Goal: Book appointment/travel/reservation

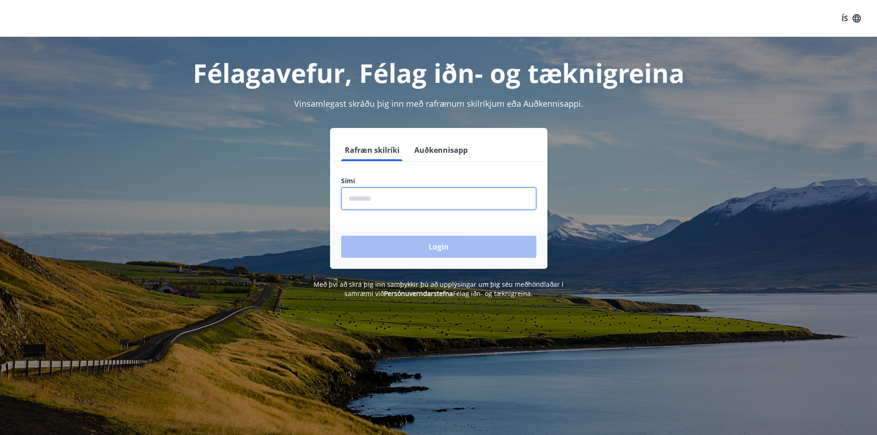
click at [366, 197] on input "phone" at bounding box center [438, 198] width 195 height 23
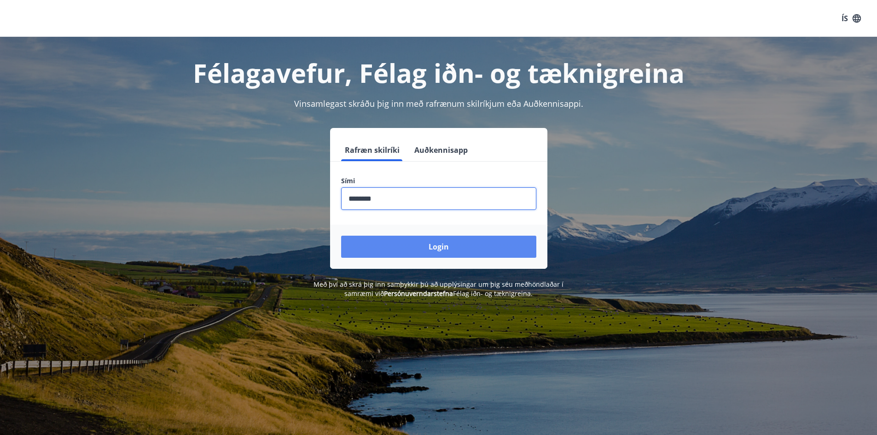
type input "********"
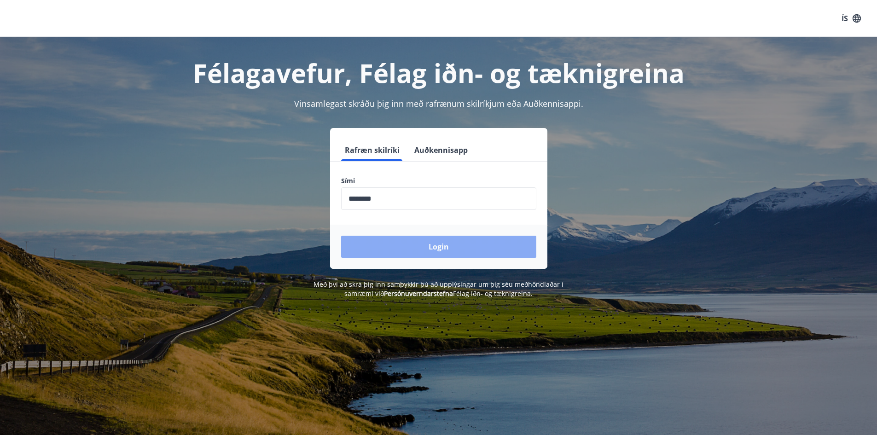
click at [436, 242] on button "Login" at bounding box center [438, 247] width 195 height 22
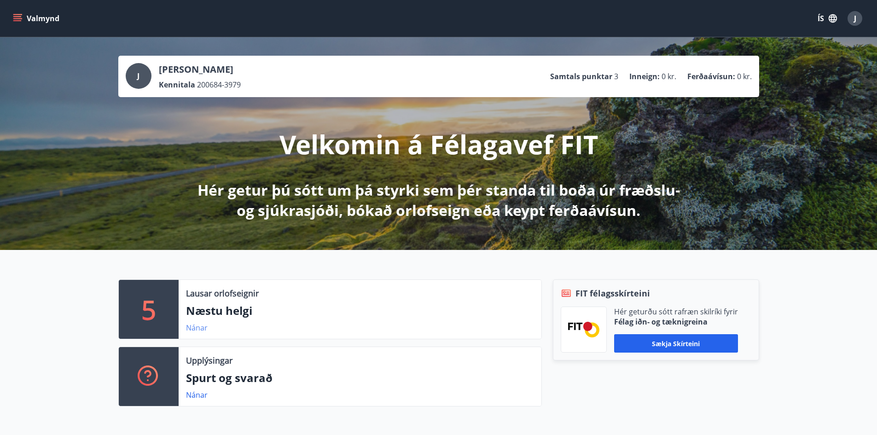
click at [197, 330] on link "Nánar" at bounding box center [197, 328] width 22 height 10
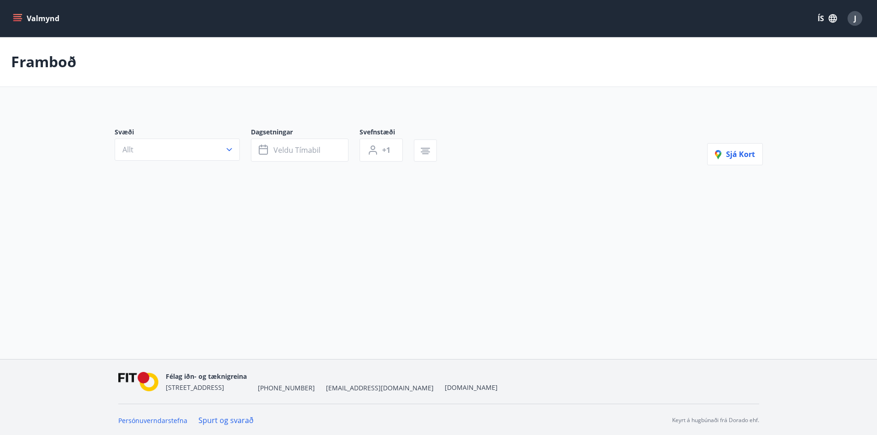
type input "*"
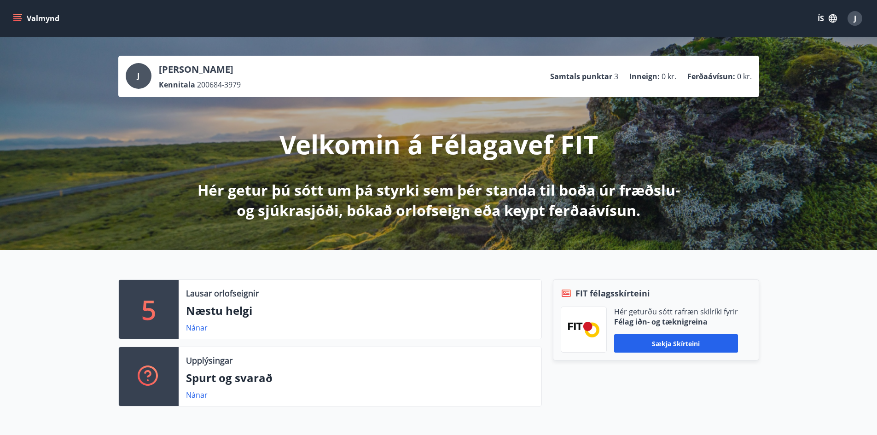
scroll to position [92, 0]
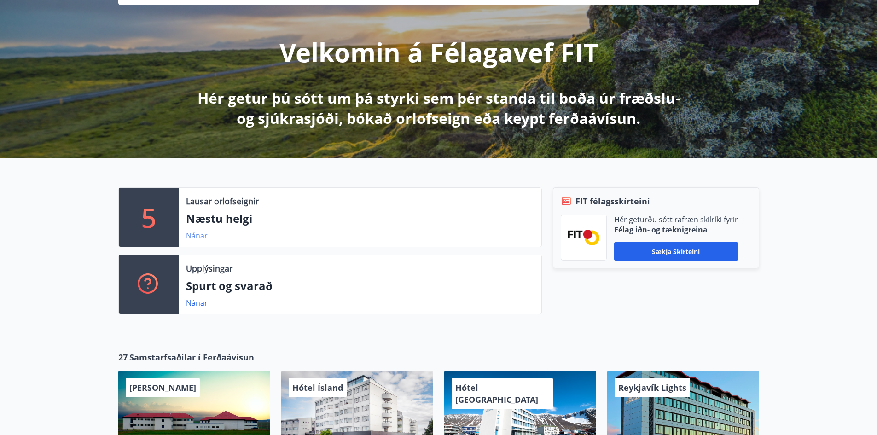
click at [193, 235] on link "Nánar" at bounding box center [197, 236] width 22 height 10
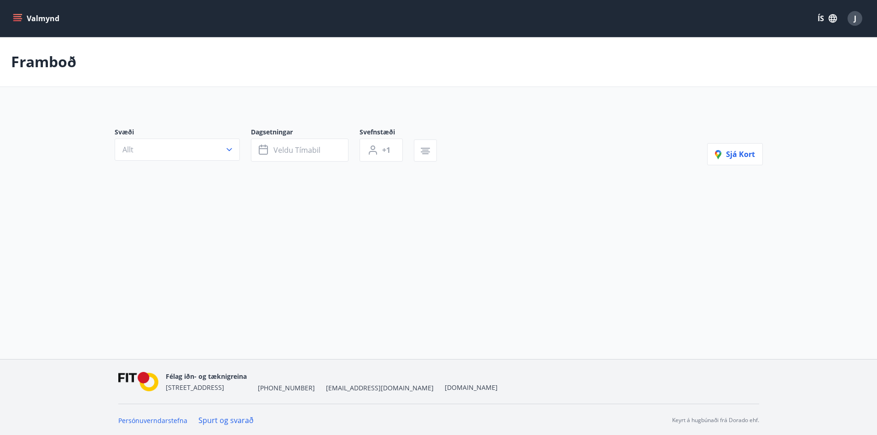
type input "*"
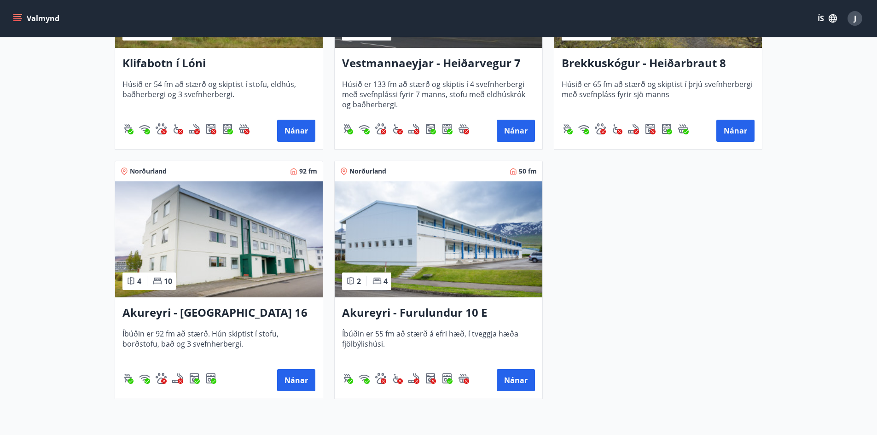
scroll to position [92, 0]
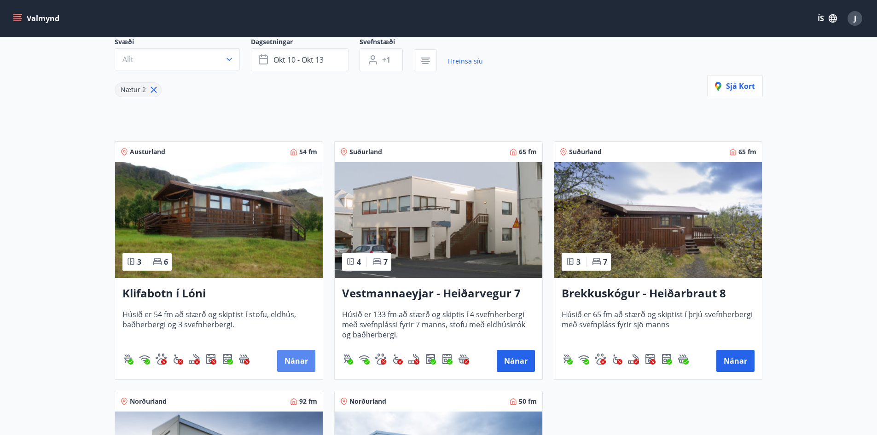
click at [280, 356] on button "Nánar" at bounding box center [296, 361] width 38 height 22
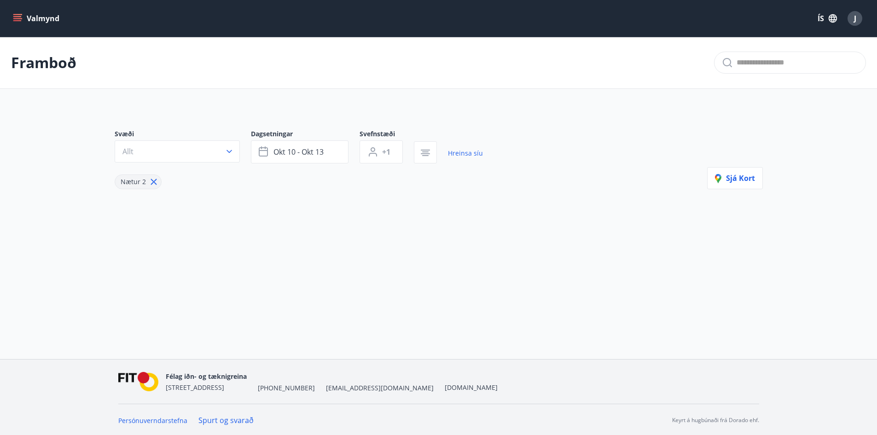
type input "*"
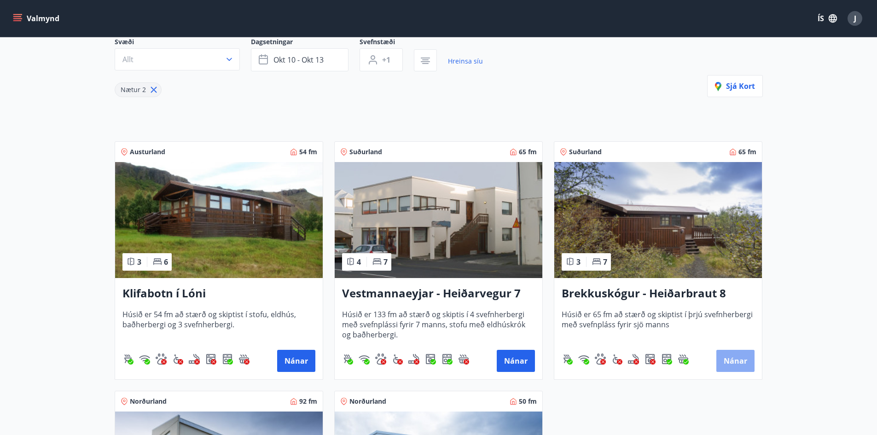
click at [741, 352] on button "Nánar" at bounding box center [735, 361] width 38 height 22
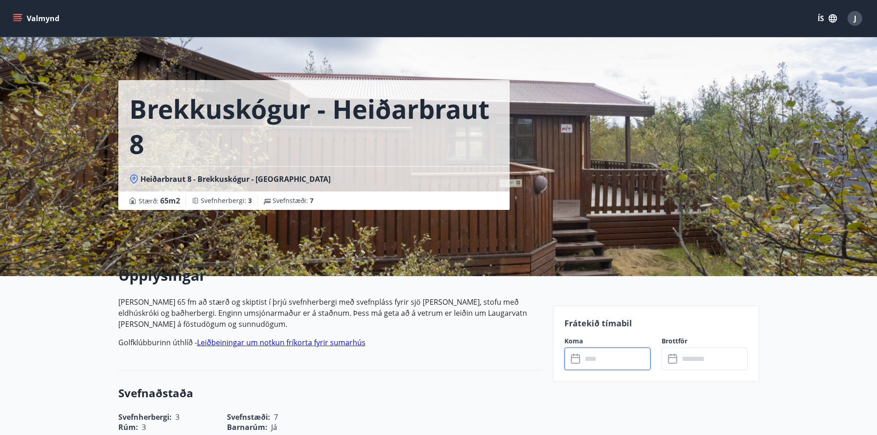
click at [640, 358] on input "text" at bounding box center [616, 359] width 69 height 23
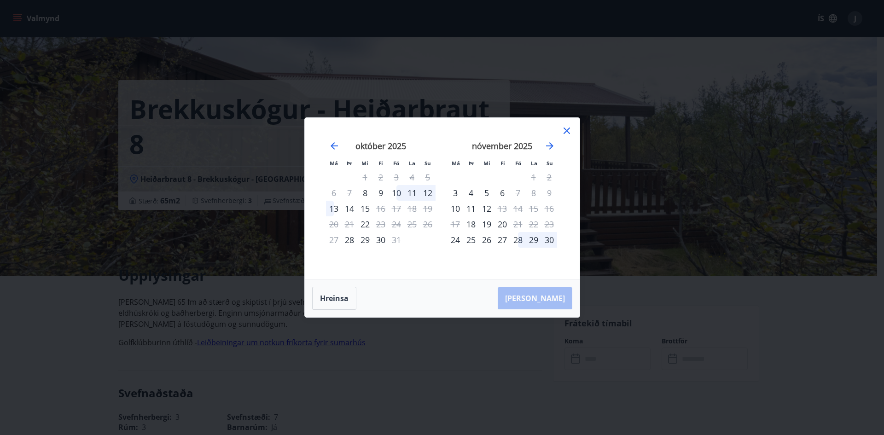
click at [398, 193] on div "10" at bounding box center [397, 193] width 16 height 16
click at [335, 208] on div "13" at bounding box center [334, 209] width 16 height 16
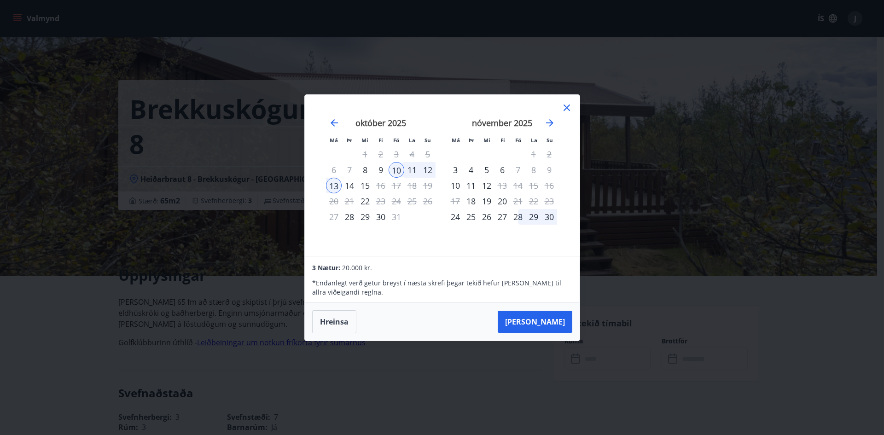
click at [81, 319] on div "Má Þr Mi Fi Fö La Su Má Þr Mi Fi Fö La Su [DATE] 1 2 3 4 5 6 7 8 9 10 11 12 13 …" at bounding box center [442, 217] width 884 height 435
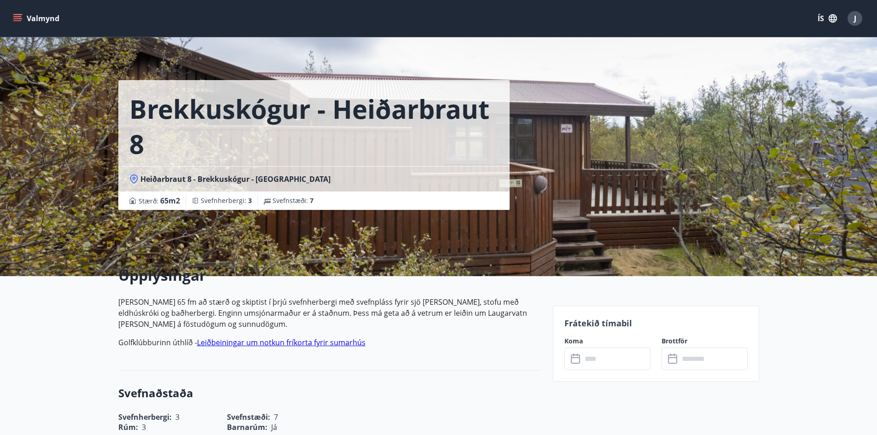
click at [281, 122] on h1 "Brekkuskógur - Heiðarbraut 8" at bounding box center [313, 126] width 369 height 70
click at [668, 124] on div "Brekkuskógur - Heiðarbraut 8 Heiðarbraut 8 - Brekkuskógur - [GEOGRAPHIC_DATA] S…" at bounding box center [438, 138] width 641 height 276
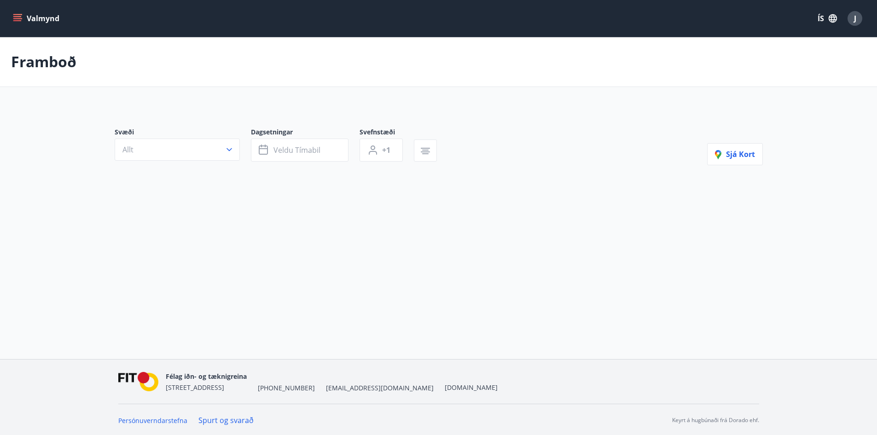
type input "*"
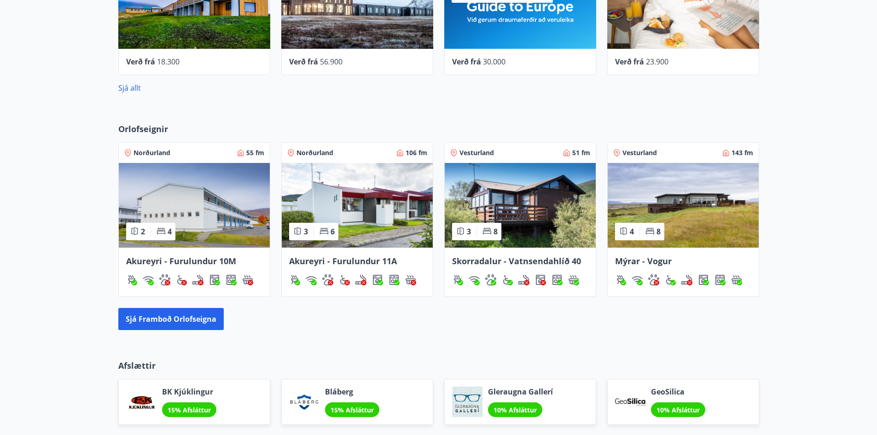
scroll to position [506, 0]
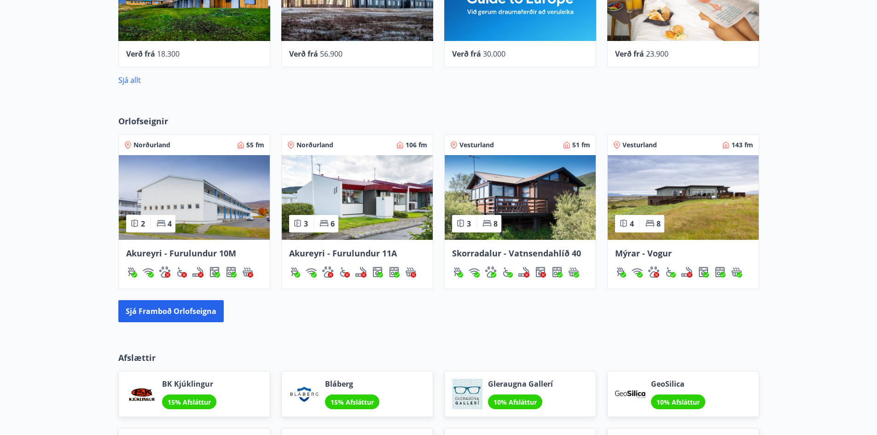
click at [534, 191] on img at bounding box center [520, 197] width 151 height 85
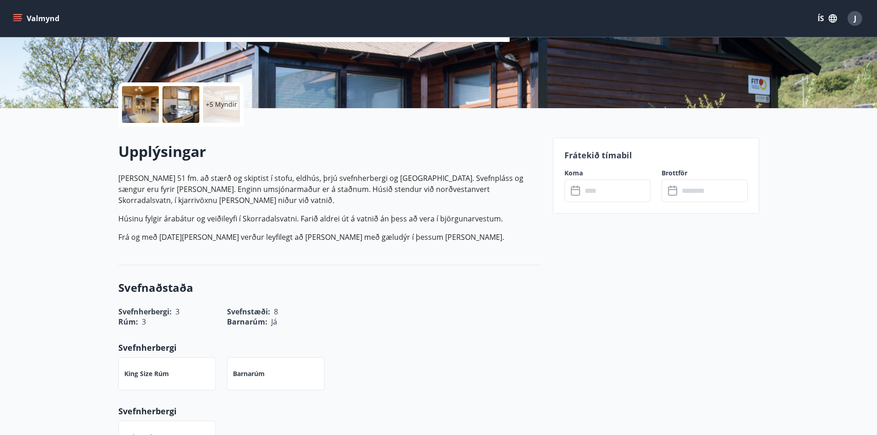
scroll to position [184, 0]
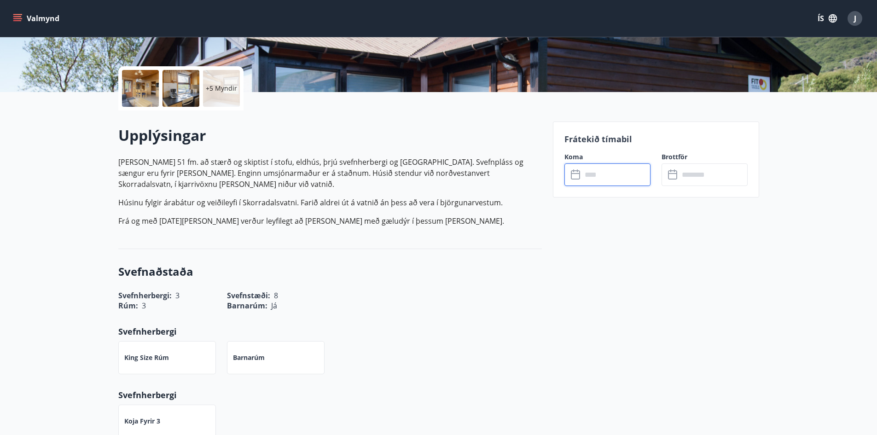
click at [640, 173] on input "text" at bounding box center [616, 174] width 69 height 23
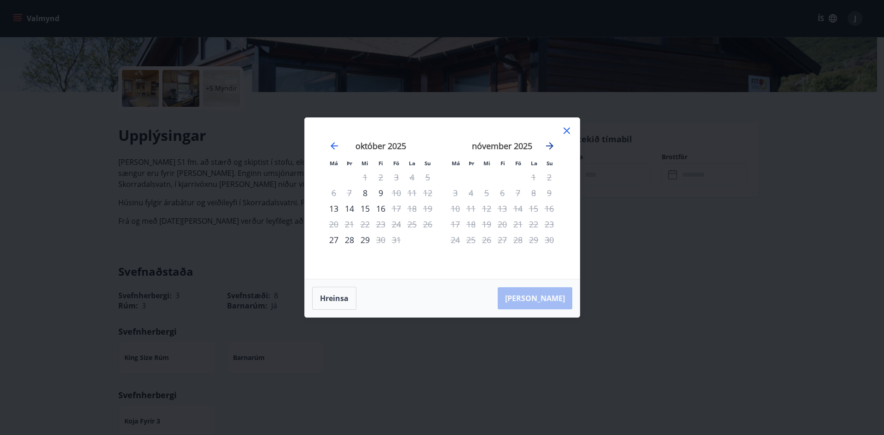
click at [545, 149] on icon "Move forward to switch to the next month." at bounding box center [549, 145] width 11 height 11
click at [544, 145] on icon "Move forward to switch to the next month." at bounding box center [549, 145] width 11 height 11
click at [546, 146] on icon "Move forward to switch to the next month." at bounding box center [549, 145] width 7 height 7
click at [128, 220] on div "Má Þr Mi Fi Fö La Su Má Þr Mi Fi Fö La Su [DATE] 1 2 3 4 5 6 7 8 9 10 11 12 13 …" at bounding box center [442, 217] width 884 height 435
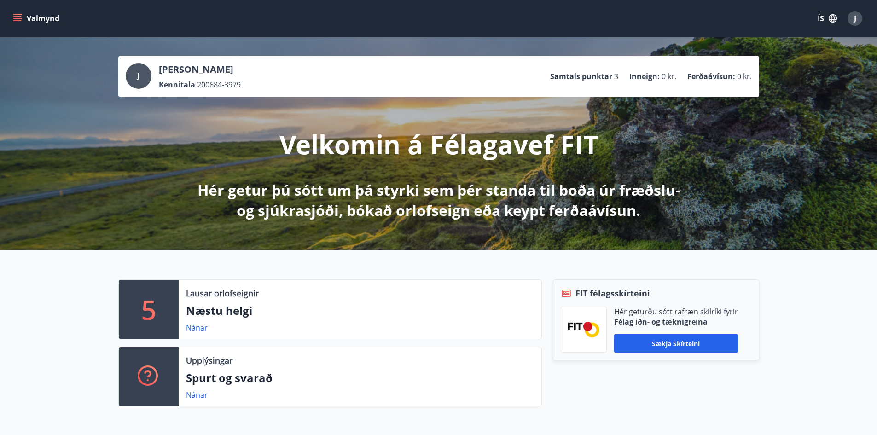
click at [22, 14] on button "Valmynd" at bounding box center [37, 18] width 52 height 17
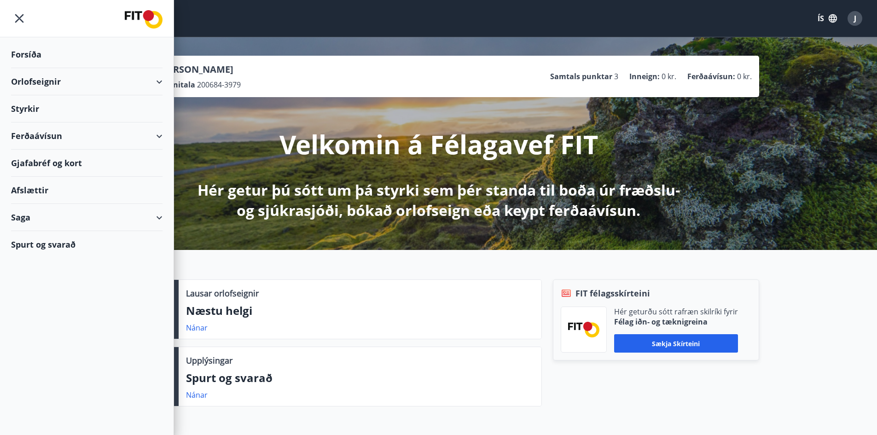
click at [162, 82] on div "Orlofseignir" at bounding box center [86, 81] width 151 height 27
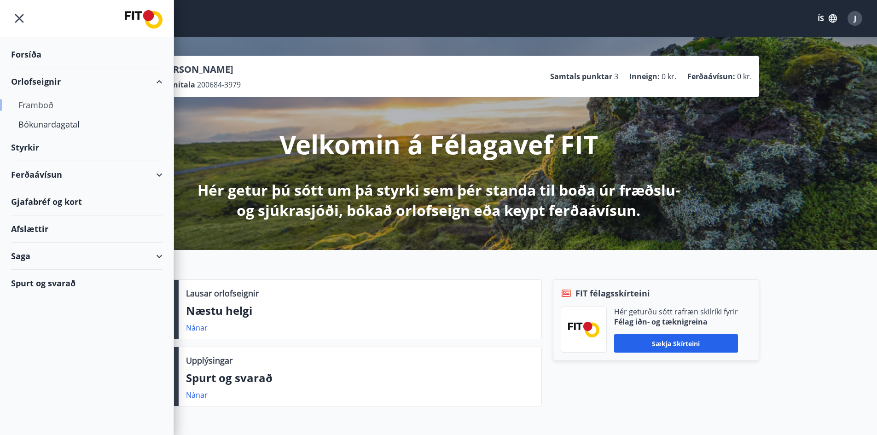
click at [44, 103] on div "Framboð" at bounding box center [86, 104] width 137 height 19
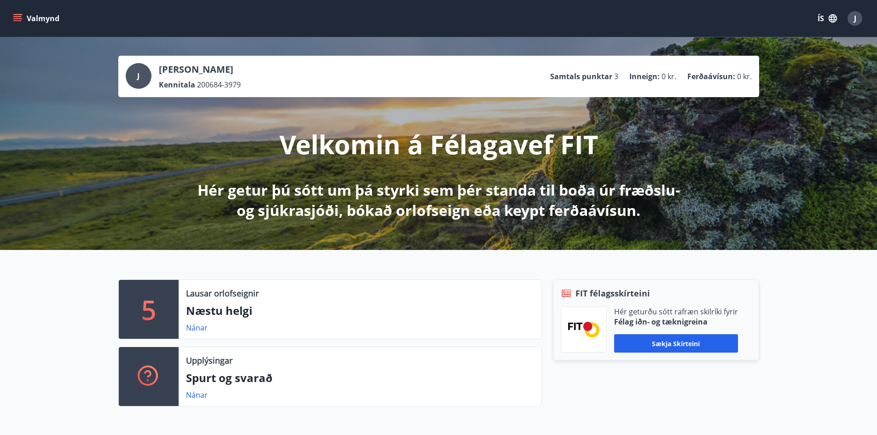
click at [24, 19] on button "Valmynd" at bounding box center [37, 18] width 52 height 17
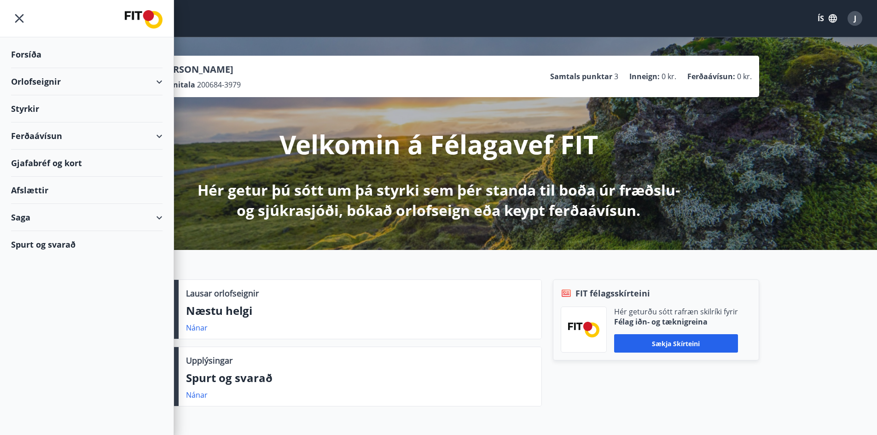
click at [155, 81] on div "Orlofseignir" at bounding box center [86, 81] width 151 height 27
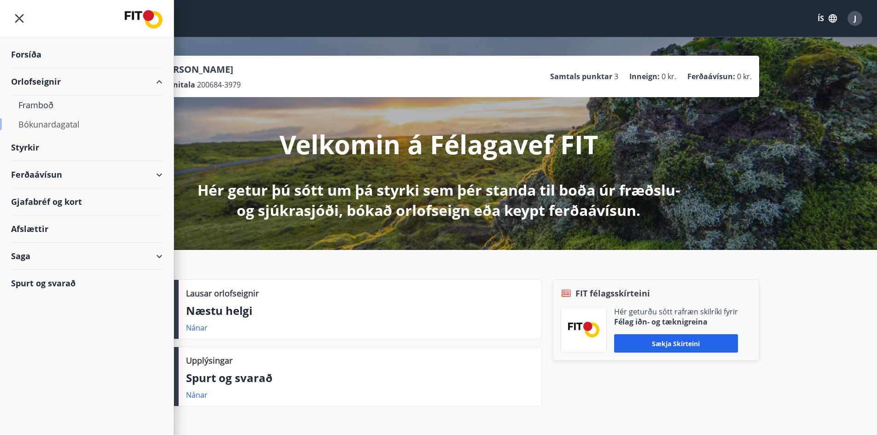
click at [58, 124] on div "Bókunardagatal" at bounding box center [86, 124] width 137 height 19
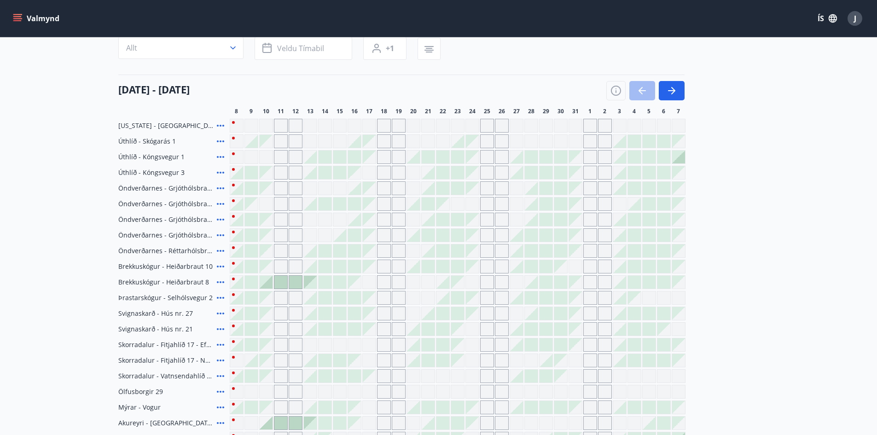
scroll to position [72, 0]
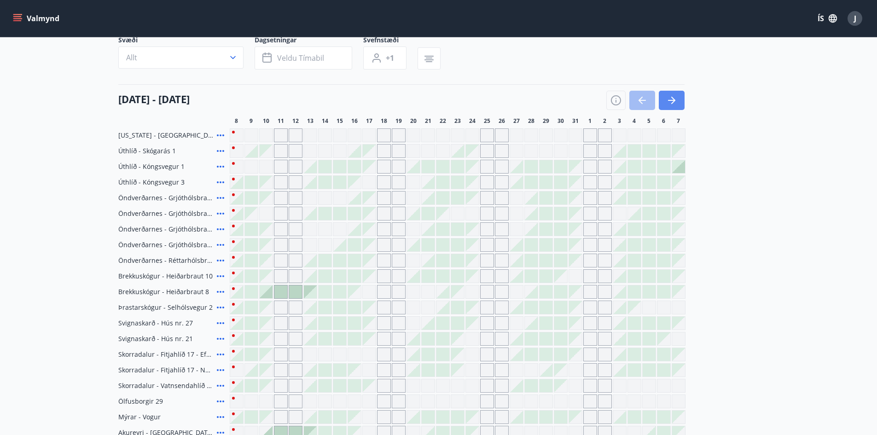
click at [674, 98] on icon "button" at bounding box center [671, 100] width 11 height 11
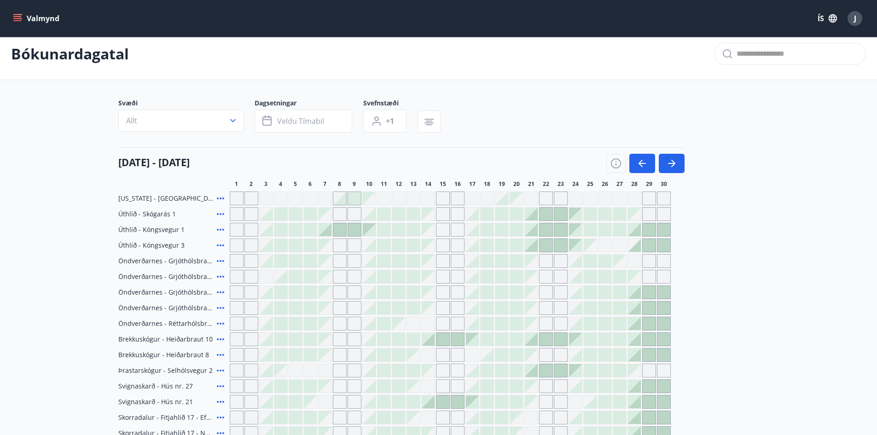
scroll to position [0, 0]
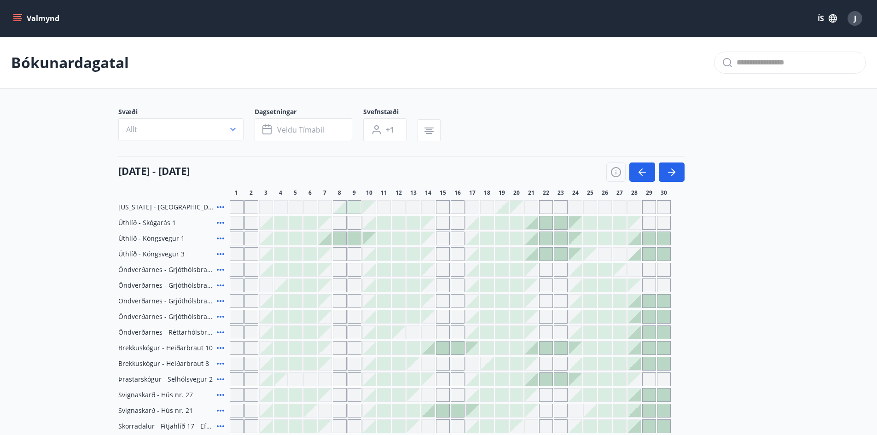
click at [222, 241] on icon at bounding box center [220, 238] width 11 height 11
click at [170, 240] on span "Úthlíð - Kóngsvegur 1" at bounding box center [151, 238] width 66 height 9
click at [146, 238] on span "Úthlíð - Kóngsvegur 1" at bounding box center [151, 238] width 66 height 9
click at [20, 18] on icon "menu" at bounding box center [17, 18] width 9 height 9
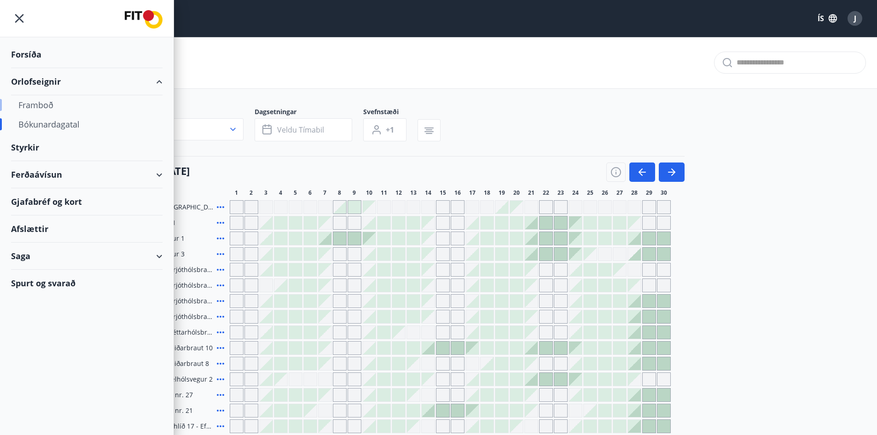
click at [41, 101] on div "Framboð" at bounding box center [86, 104] width 137 height 19
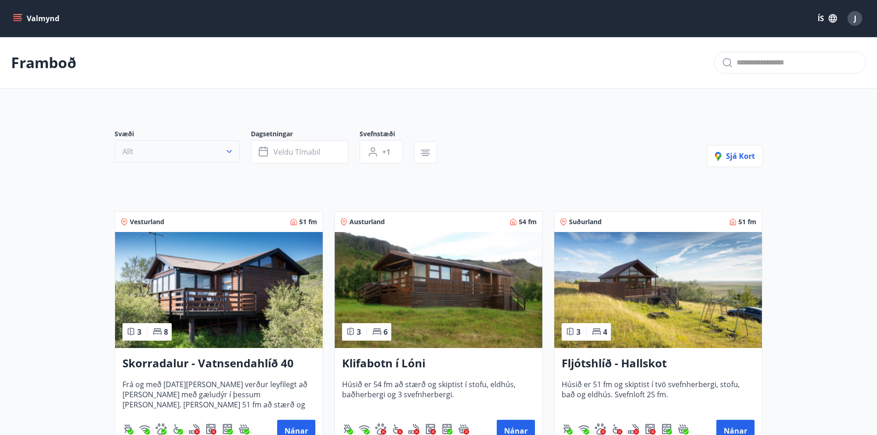
click at [232, 146] on button "Allt" at bounding box center [177, 151] width 125 height 22
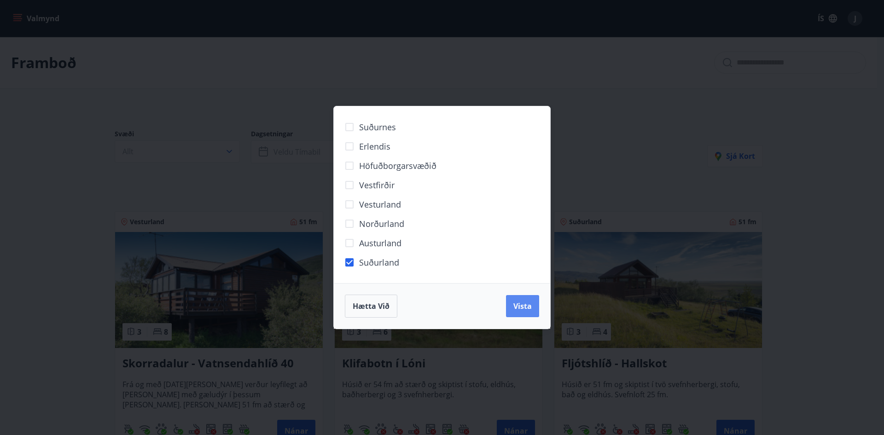
click at [517, 301] on span "Vista" at bounding box center [522, 306] width 18 height 10
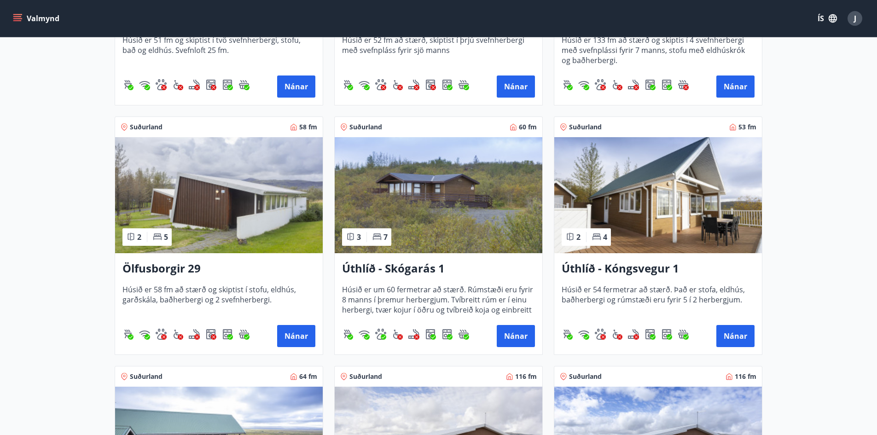
scroll to position [368, 0]
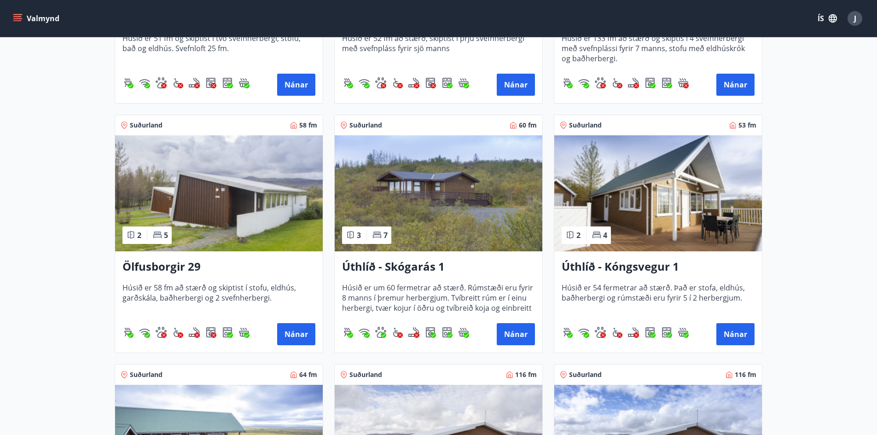
click at [719, 241] on img at bounding box center [658, 193] width 208 height 116
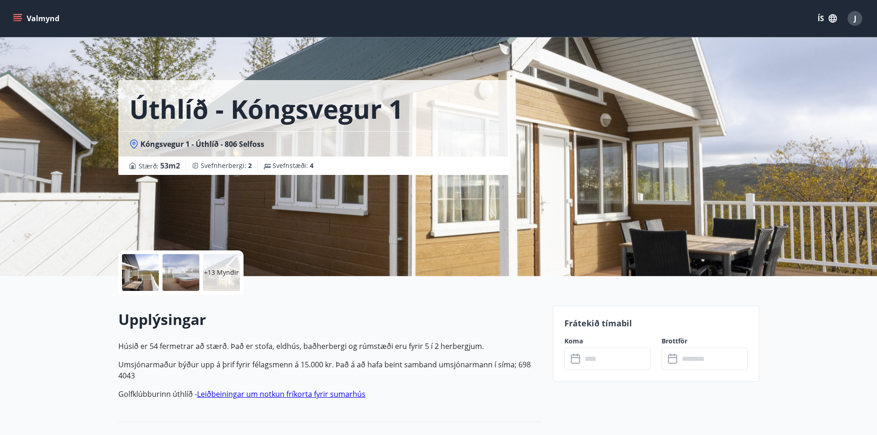
click at [168, 280] on div at bounding box center [181, 272] width 37 height 37
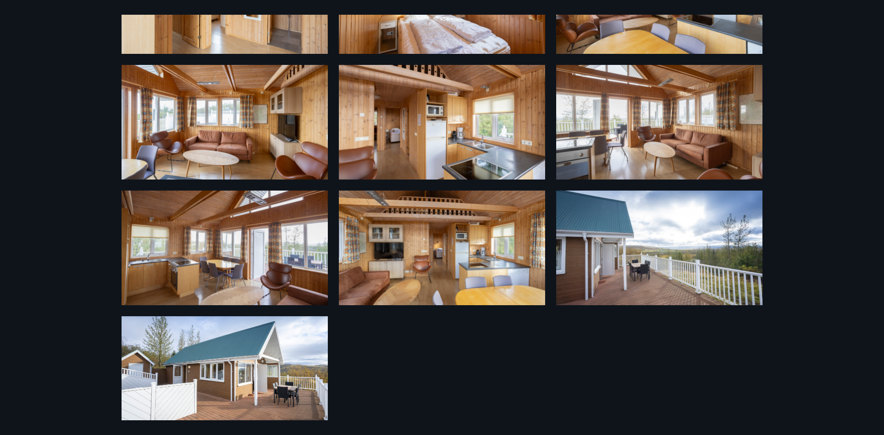
scroll to position [504, 0]
